Goal: Task Accomplishment & Management: Use online tool/utility

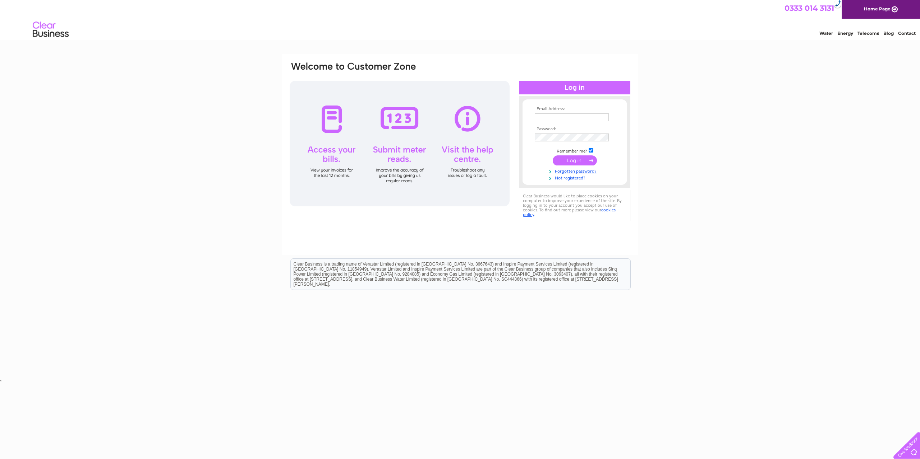
type input "staceyadie@purdieworldwide.co.uk"
click at [568, 159] on input "submit" at bounding box center [574, 161] width 44 height 10
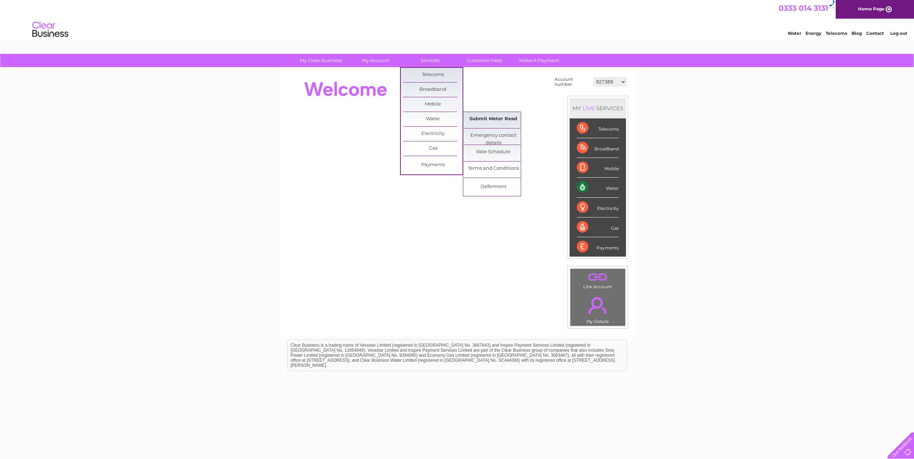
click at [483, 119] on link "Submit Meter Read" at bounding box center [493, 119] width 59 height 14
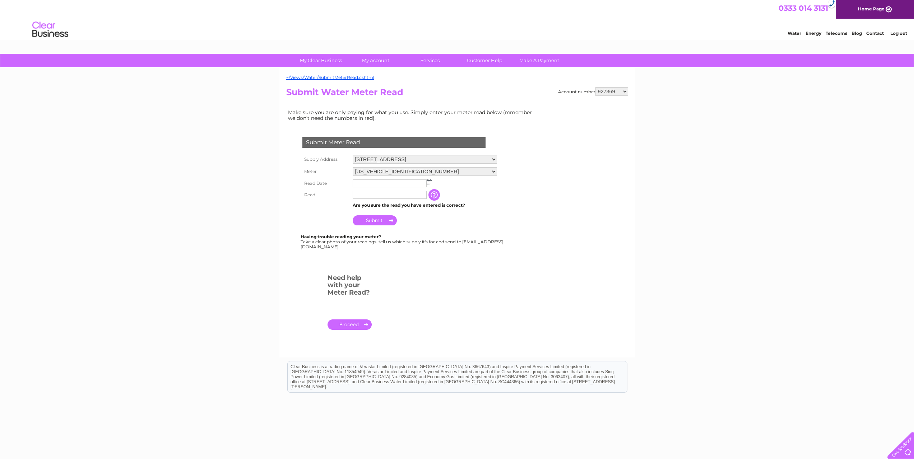
click at [424, 159] on select "48 East Main Street, Blackburn, Bathgate, West Lothian, EH47 7QS 46 East Main S…" at bounding box center [425, 159] width 144 height 9
click at [382, 182] on input "text" at bounding box center [390, 184] width 74 height 8
click at [430, 183] on img at bounding box center [429, 183] width 5 height 6
click at [372, 247] on link "29" at bounding box center [370, 245] width 11 height 7
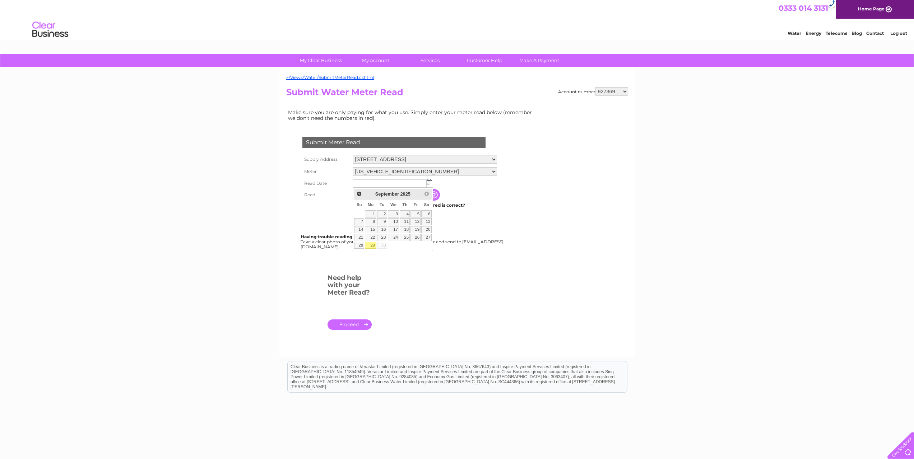
type input "2025/09/29"
click at [371, 195] on input "text" at bounding box center [390, 195] width 74 height 8
type input "02858"
click at [378, 221] on input "Submit" at bounding box center [375, 221] width 44 height 10
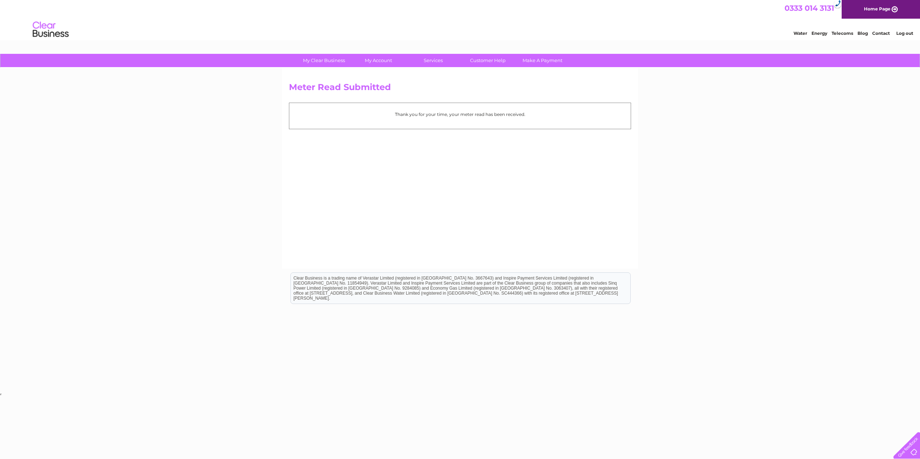
click at [909, 33] on link "Log out" at bounding box center [904, 33] width 17 height 5
